Goal: Task Accomplishment & Management: Use online tool/utility

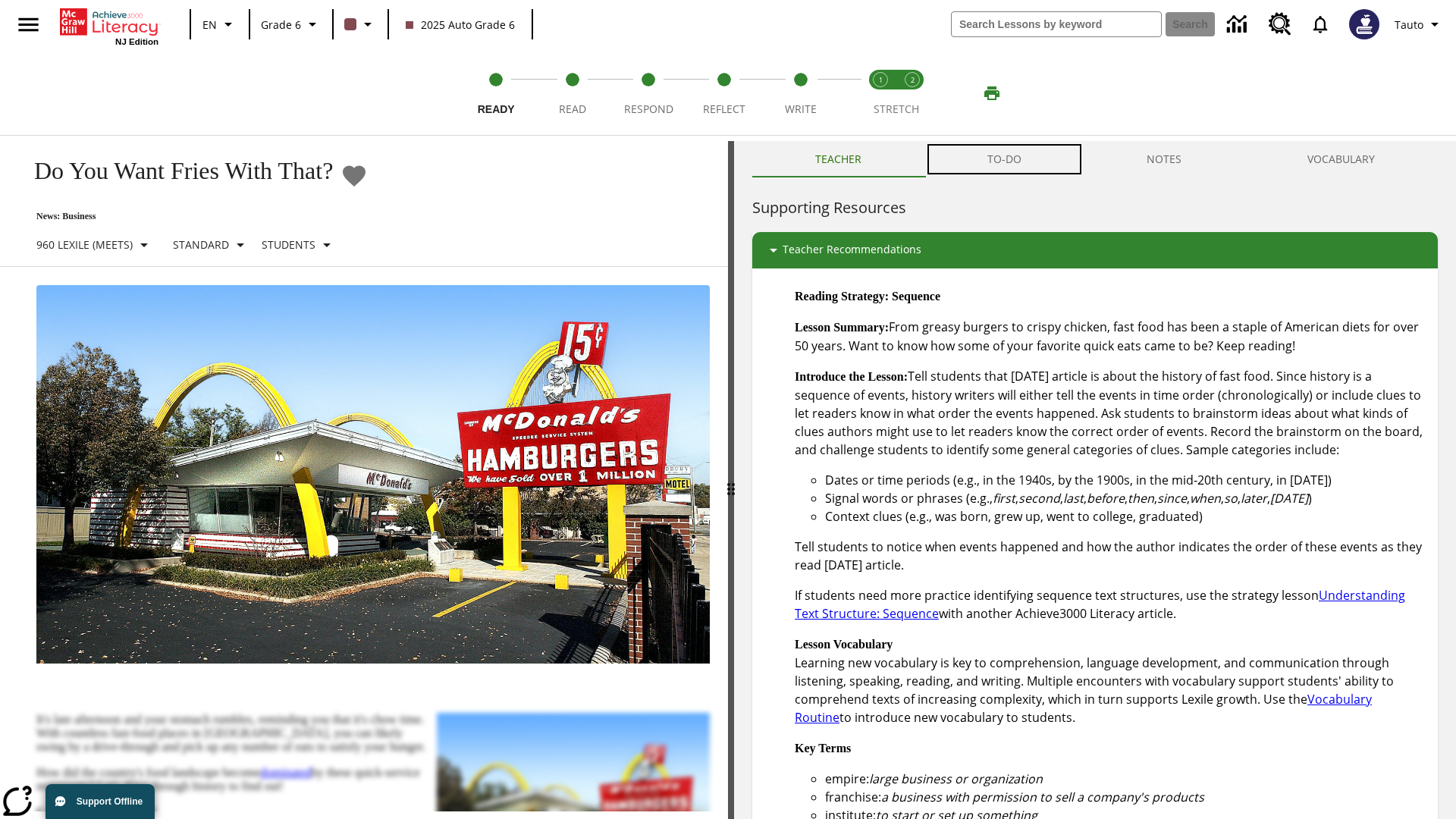
click at [1005, 160] on button "TO-DO" at bounding box center [1004, 160] width 160 height 37
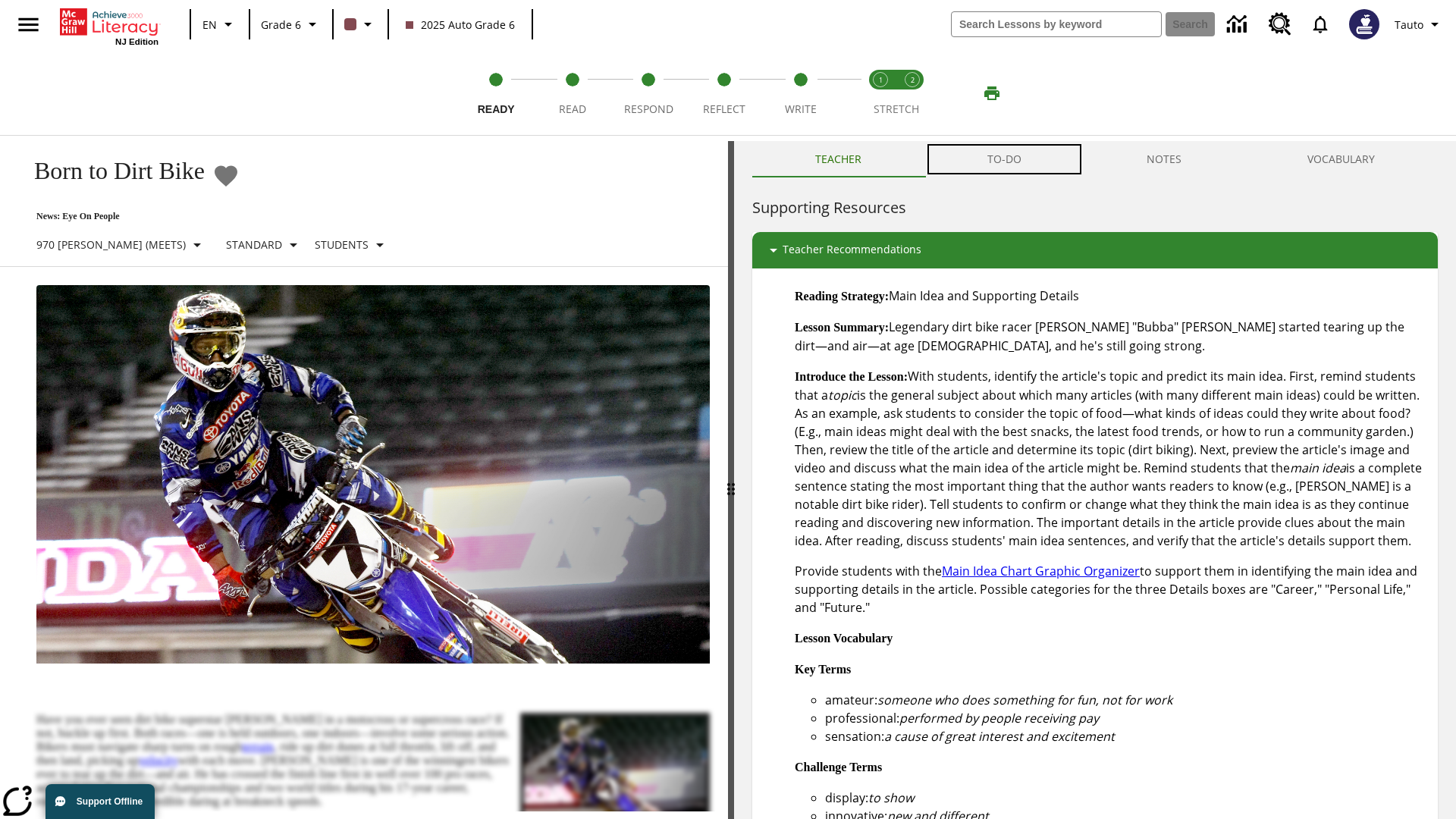
click at [1005, 160] on button "TO-DO" at bounding box center [1004, 160] width 160 height 37
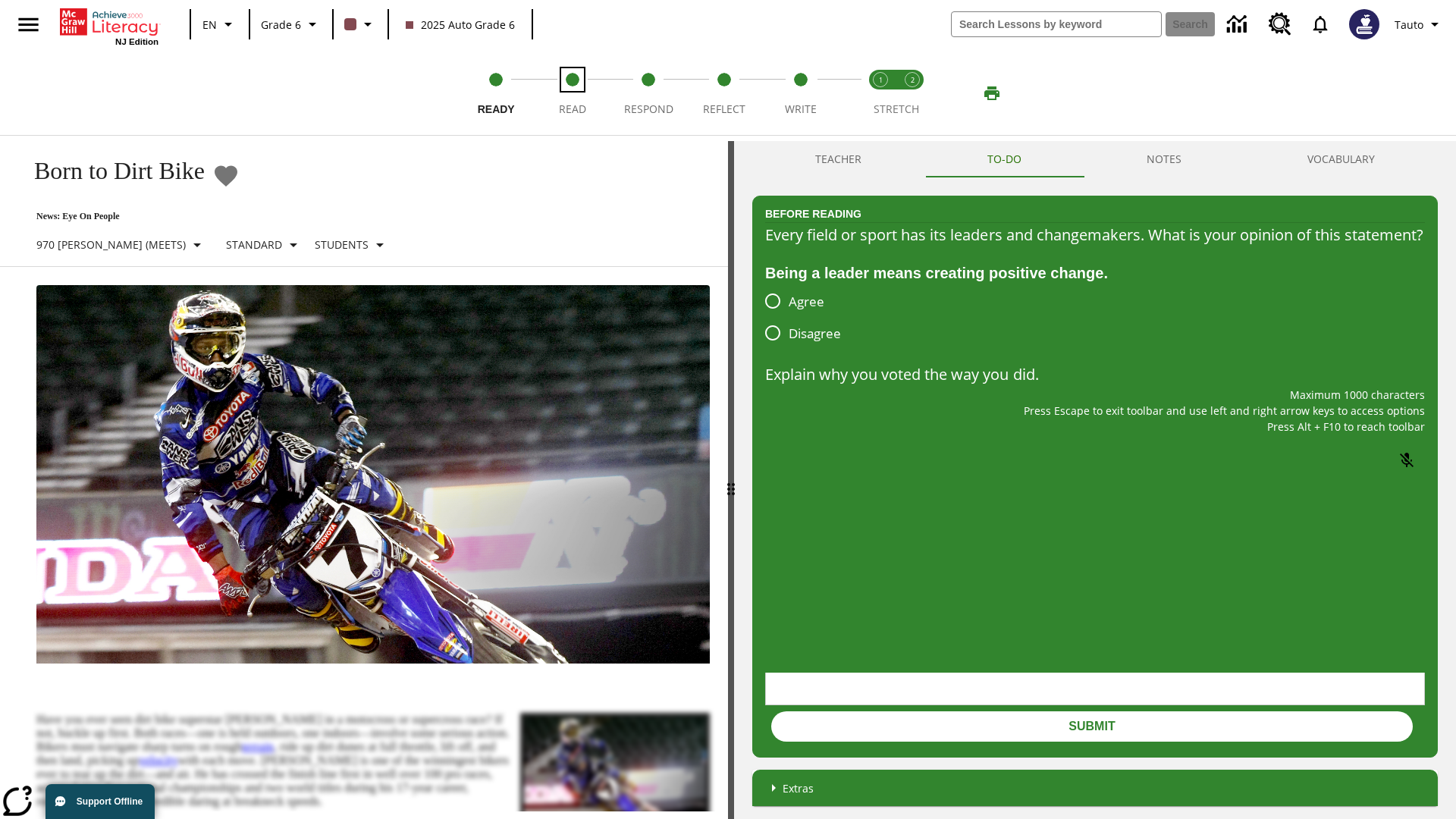
click at [572, 93] on span "Read" at bounding box center [572, 103] width 27 height 27
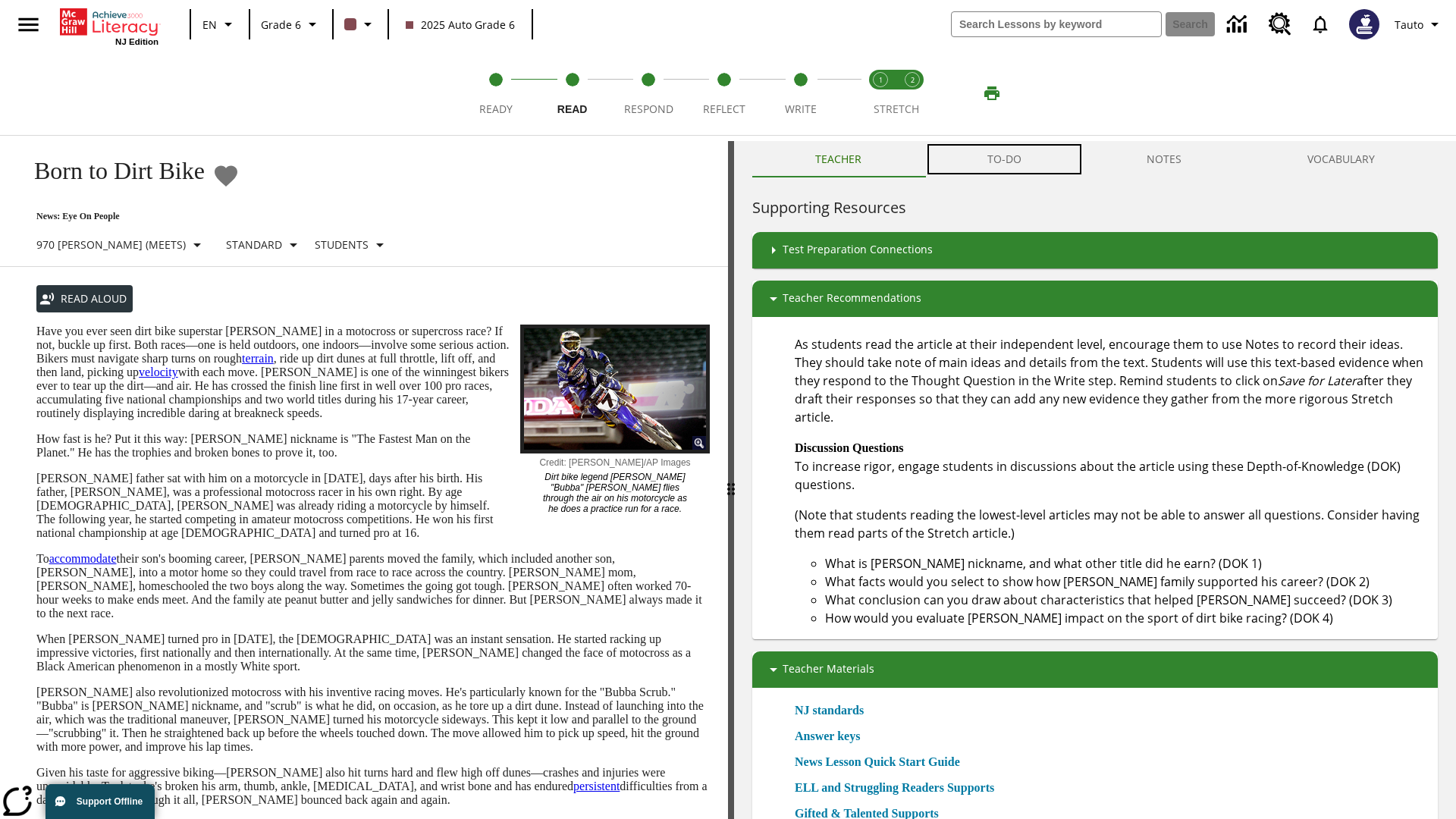
scroll to position [1, 0]
click at [1005, 160] on button "TO-DO" at bounding box center [1004, 159] width 160 height 37
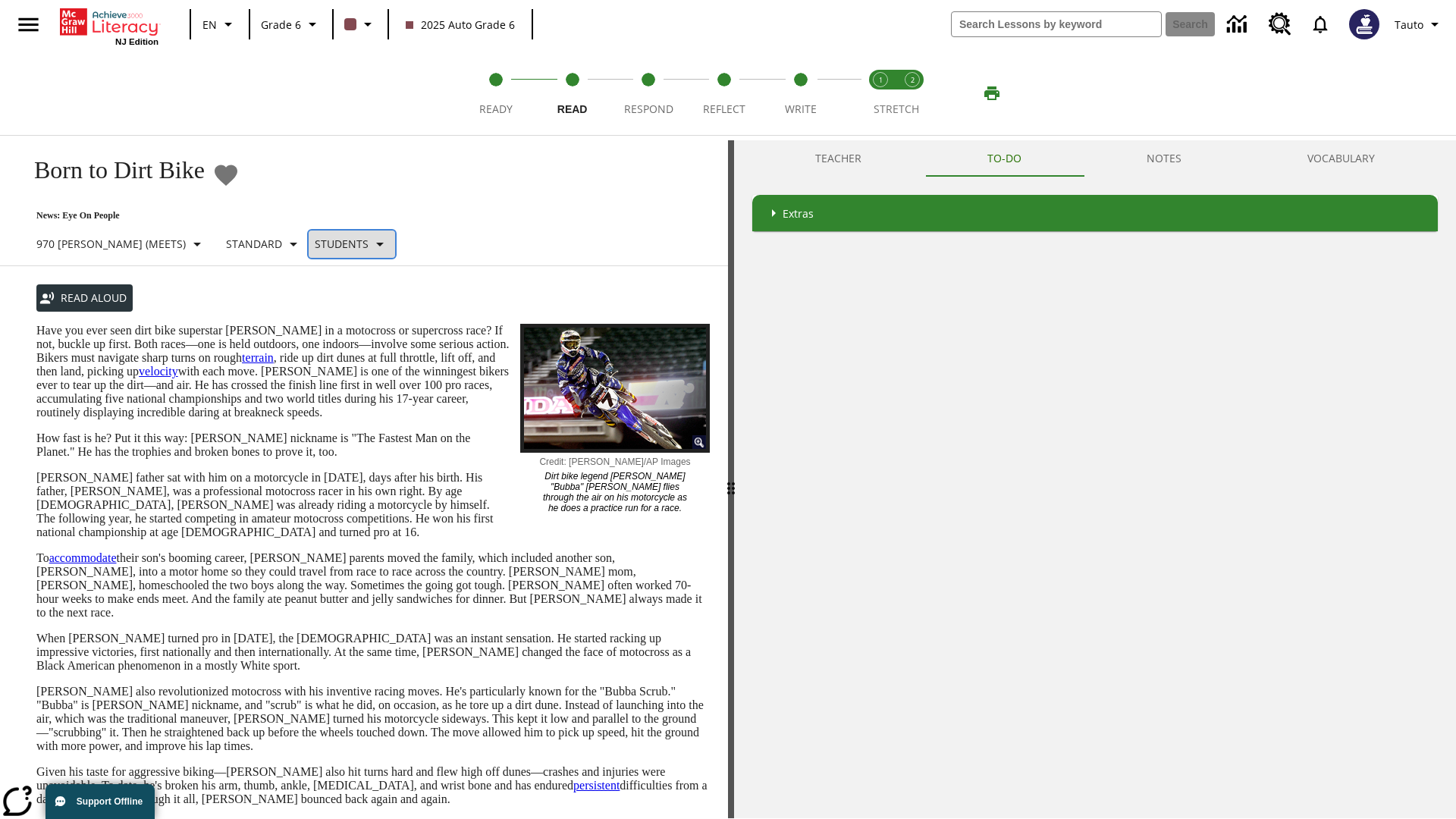
click at [315, 244] on p "Students" at bounding box center [342, 244] width 54 height 16
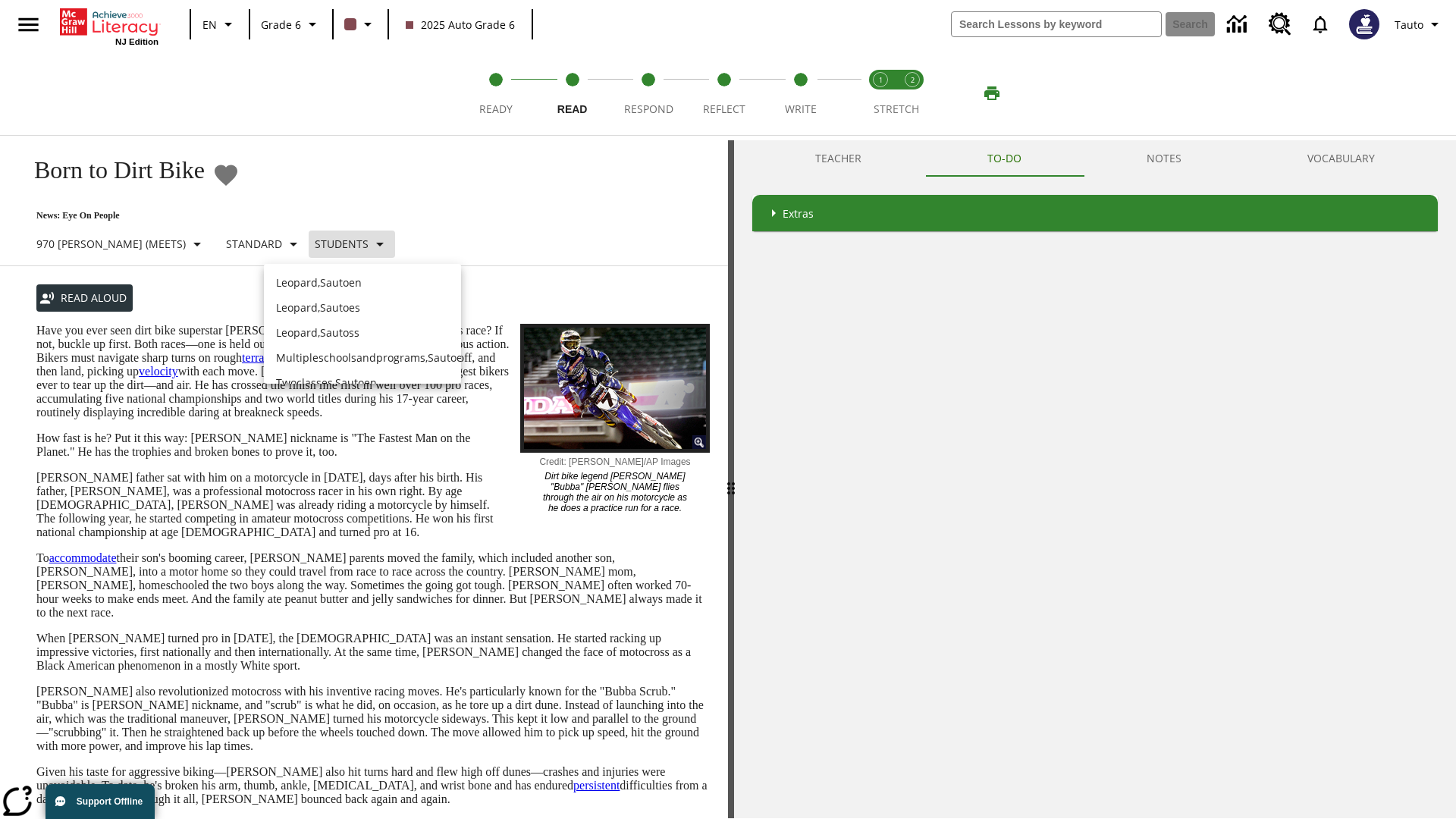
click at [356, 280] on p "Leopard , Sautoen" at bounding box center [363, 282] width 173 height 16
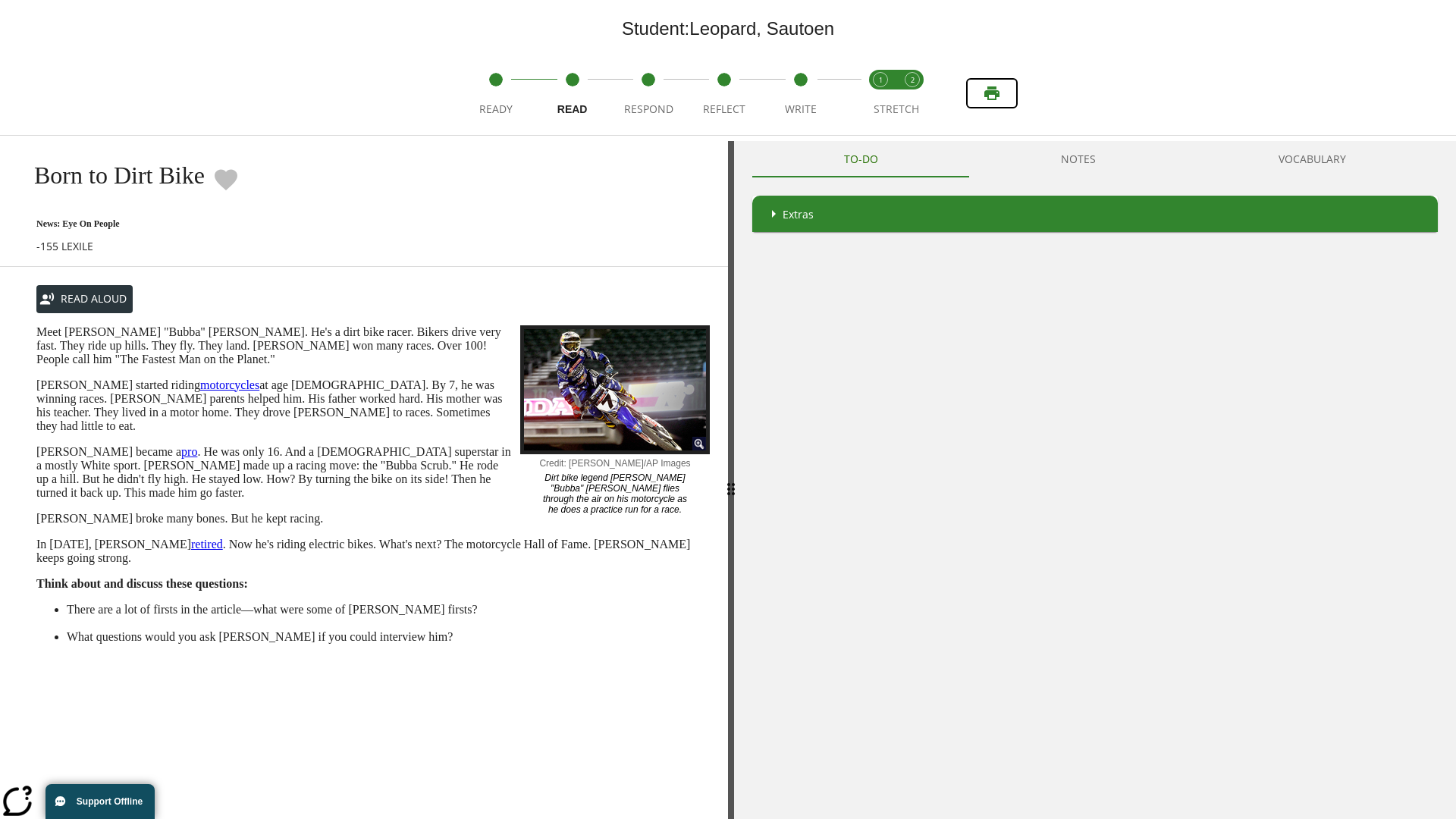
click at [992, 93] on icon "Print" at bounding box center [992, 93] width 15 height 13
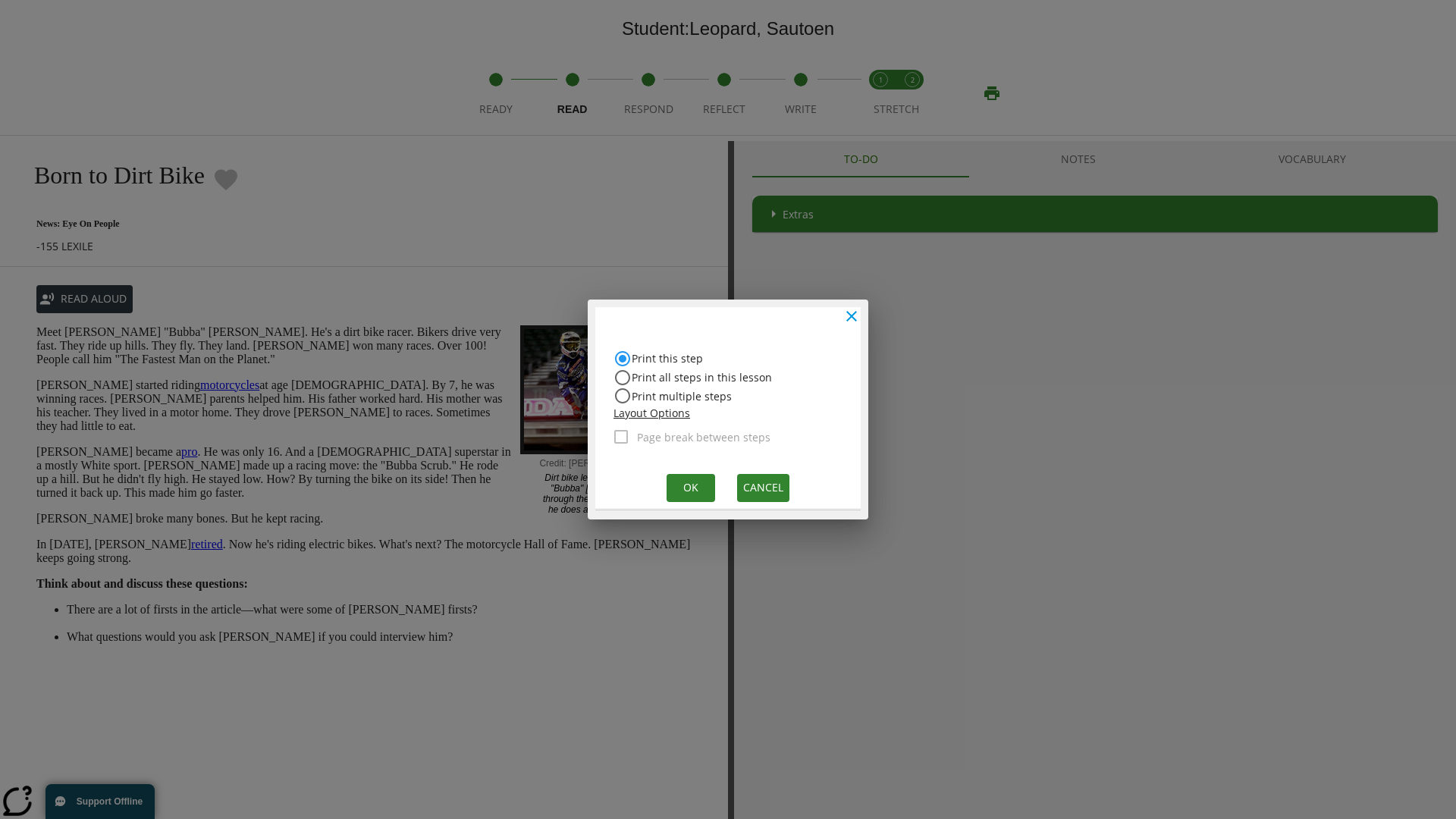
click at [623, 368] on input "Print all steps in this lesson" at bounding box center [623, 359] width 18 height 18
radio input "true"
radio input "false"
checkbox input "true"
click at [689, 487] on button "Ok" at bounding box center [691, 488] width 48 height 28
